Goal: Communication & Community: Answer question/provide support

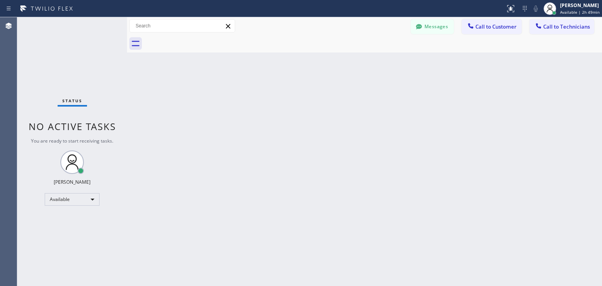
scroll to position [95, 0]
click at [450, 24] on button "Messages" at bounding box center [432, 26] width 43 height 15
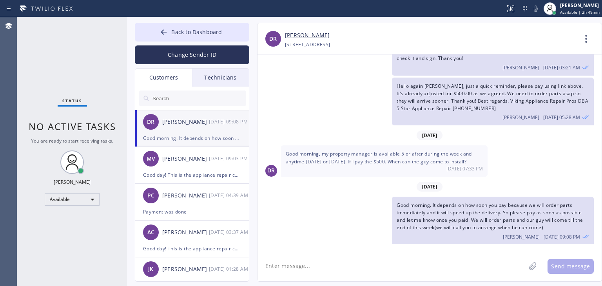
click at [224, 100] on input "text" at bounding box center [199, 99] width 94 height 16
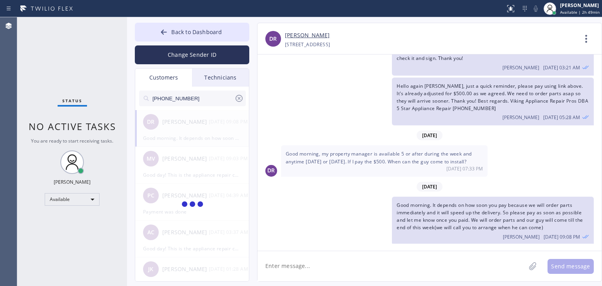
click at [224, 100] on input "[PHONE_NUMBER]" at bounding box center [193, 99] width 83 height 16
click at [224, 100] on input "(469) 203-535" at bounding box center [193, 99] width 83 height 16
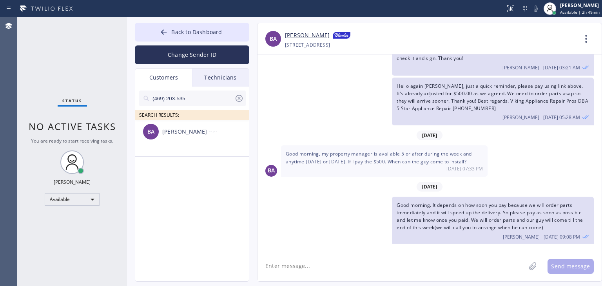
type input "(469) 203-535"
click at [208, 130] on div "[PERSON_NAME]" at bounding box center [185, 131] width 47 height 9
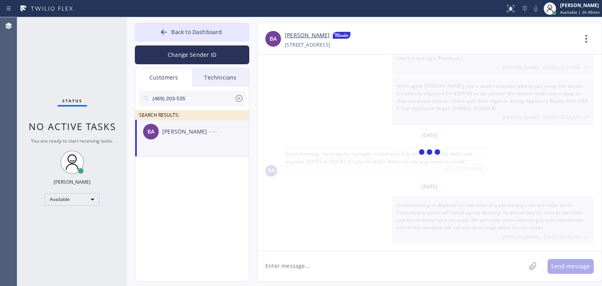
scroll to position [0, 0]
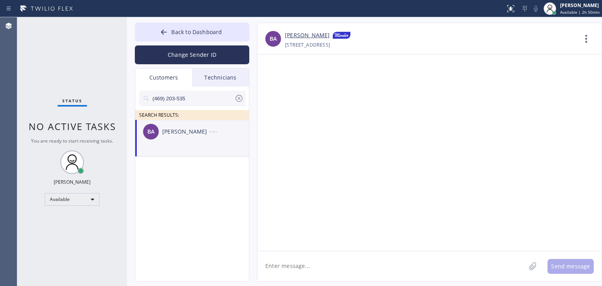
paste textarea "Good day! This is the appliance repair company. Unfortunately our phone rep mad…"
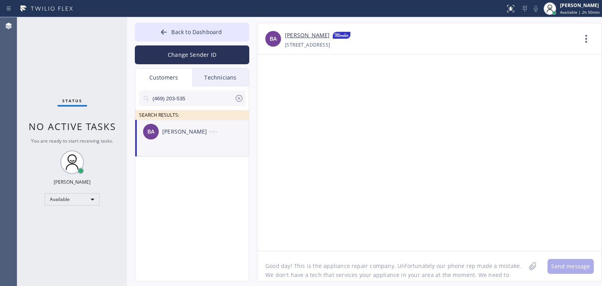
click at [347, 269] on textarea "Good day! This is the appliance repair company. Unfortunately our phone rep mad…" at bounding box center [392, 266] width 268 height 30
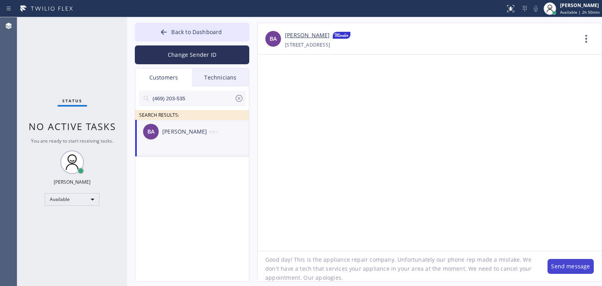
type textarea "Good day! This is the appliance repair company. Unfortunately our phone rep mad…"
click at [558, 266] on button "Send message" at bounding box center [571, 266] width 46 height 15
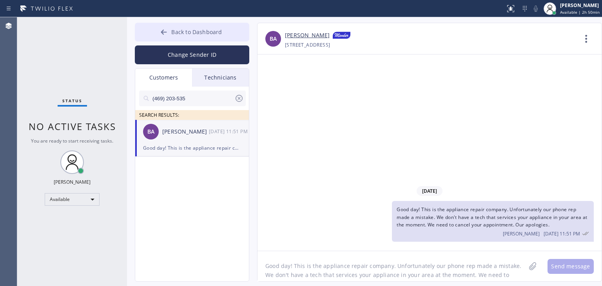
click at [209, 31] on span "Back to Dashboard" at bounding box center [196, 31] width 51 height 7
